Goal: Task Accomplishment & Management: Manage account settings

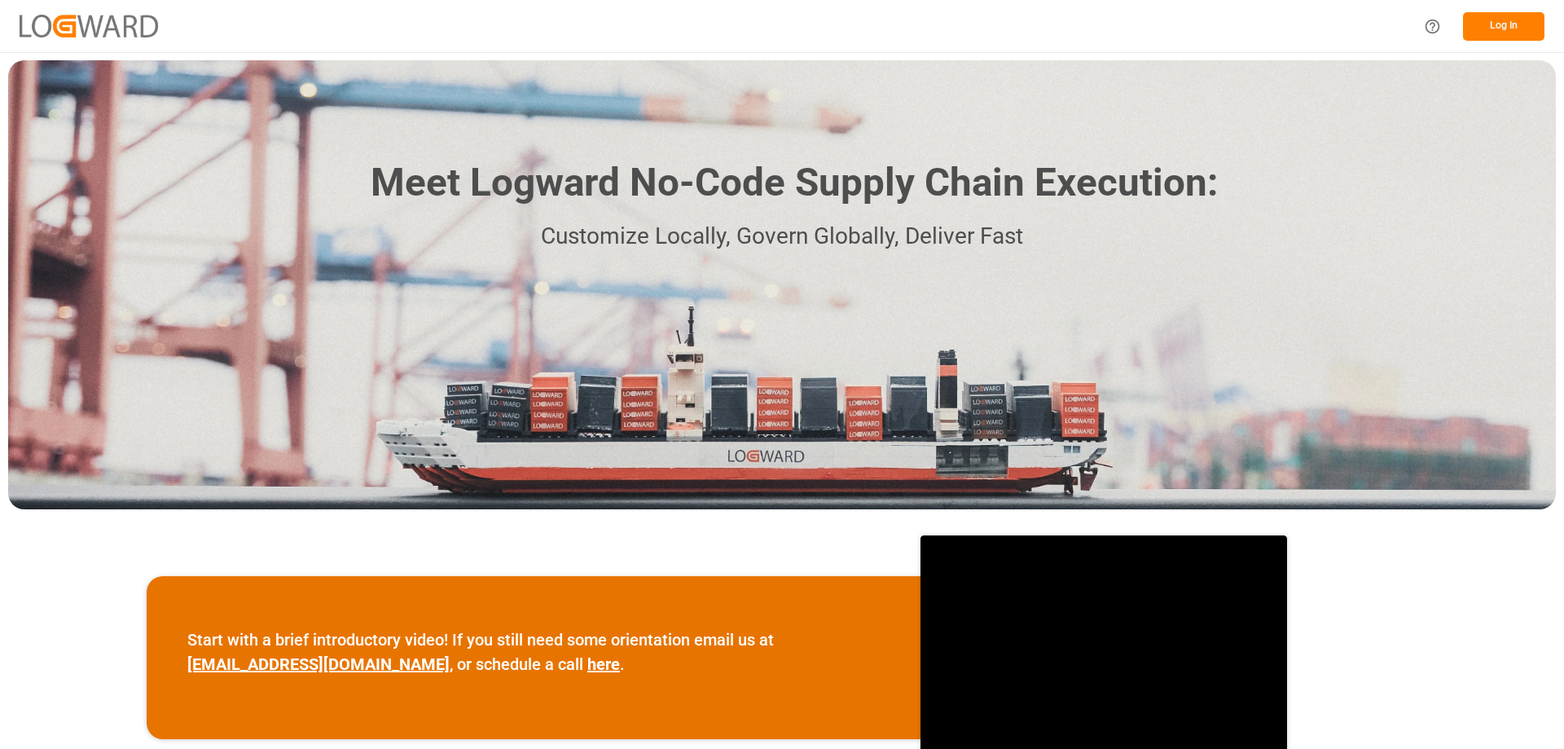
click at [1529, 24] on button "Log In" at bounding box center [1503, 26] width 81 height 29
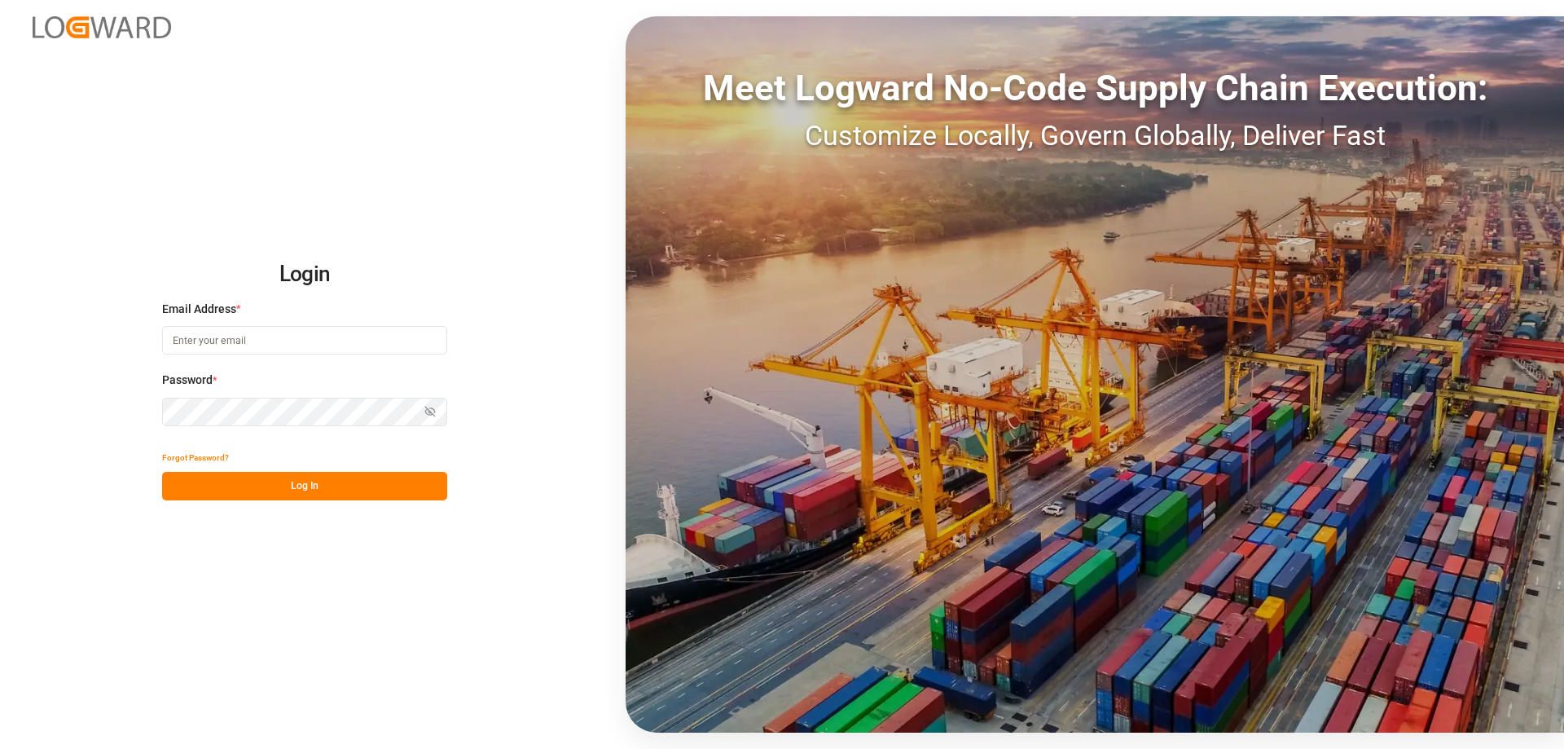
type input "[EMAIL_ADDRESS][DOMAIN_NAME]"
click at [272, 494] on button "Log In" at bounding box center [304, 486] width 285 height 29
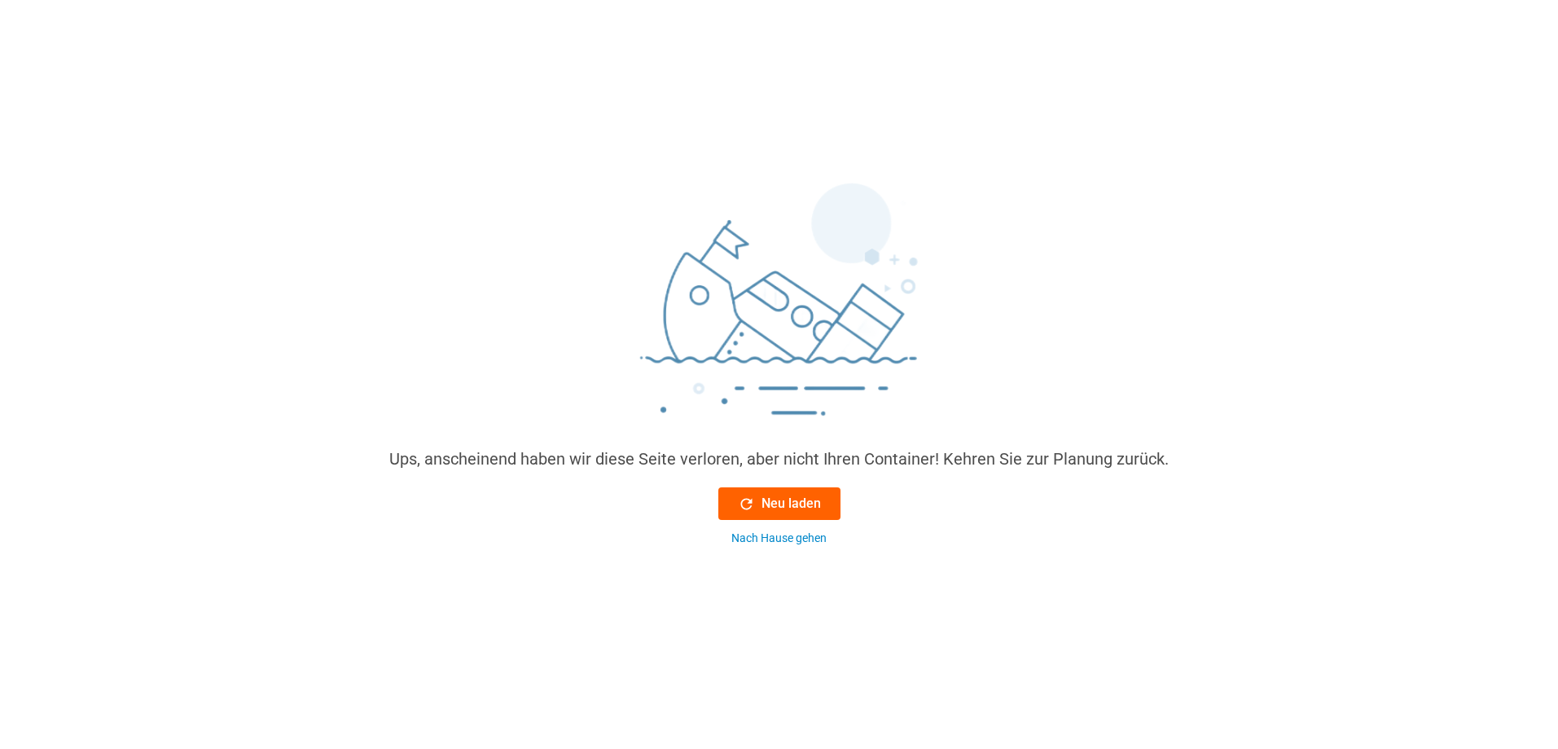
click at [802, 504] on font "Neu laden" at bounding box center [791, 502] width 59 height 15
